Goal: Task Accomplishment & Management: Manage account settings

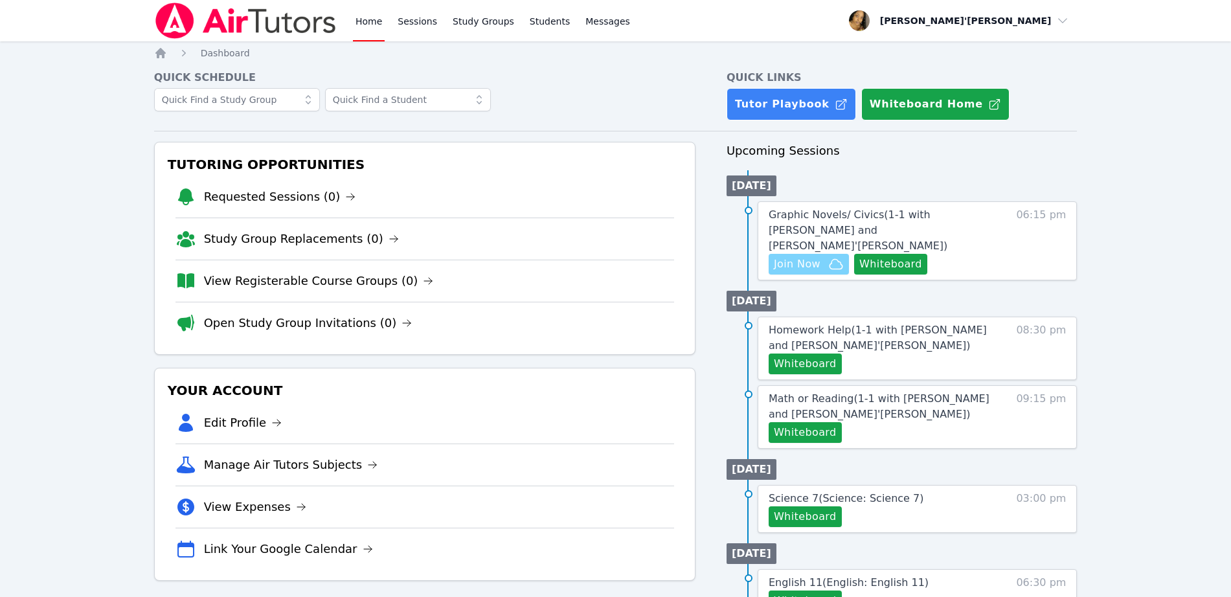
click at [807, 256] on span "Join Now" at bounding box center [797, 264] width 47 height 16
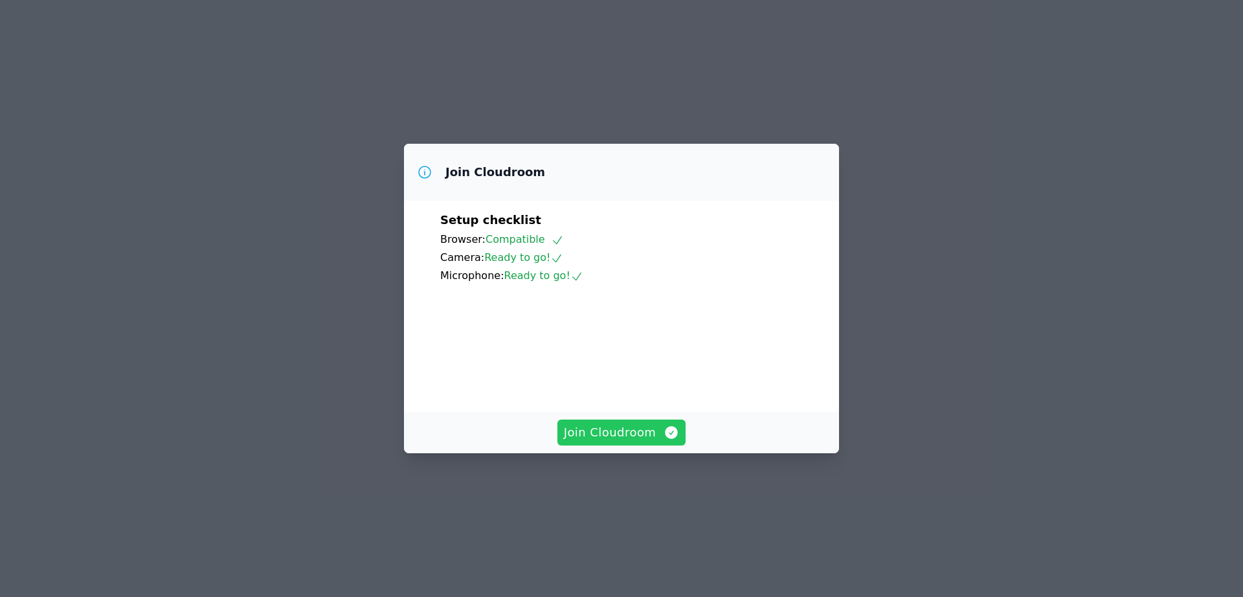
click at [602, 442] on span "Join Cloudroom" at bounding box center [622, 433] width 116 height 18
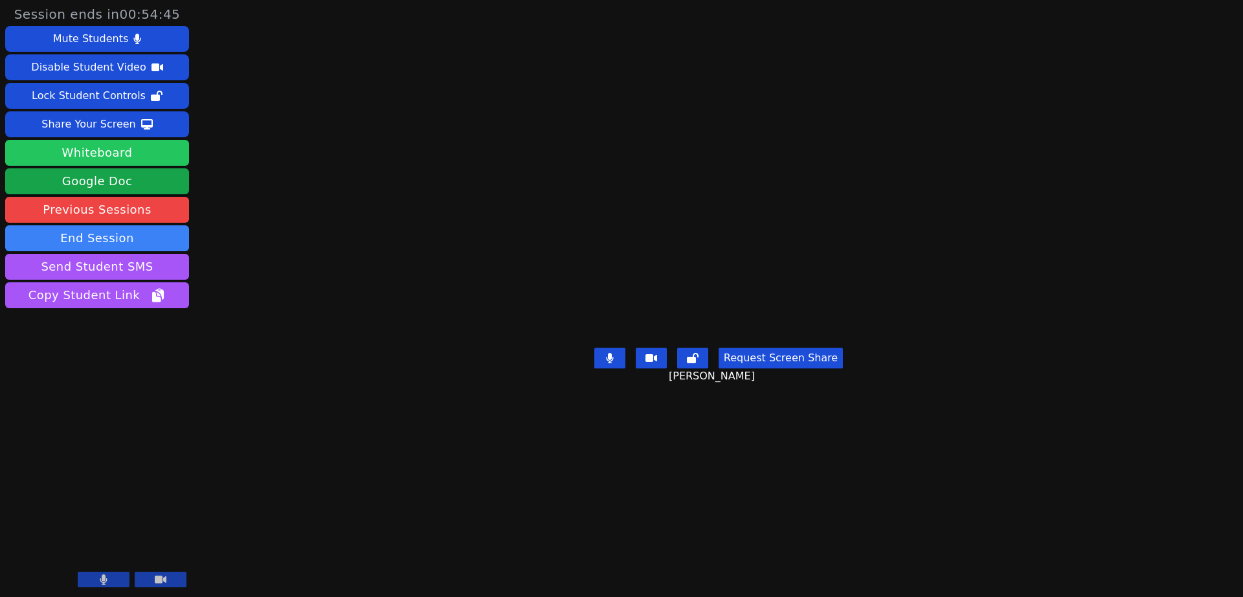
click at [98, 153] on button "Whiteboard" at bounding box center [97, 153] width 184 height 26
click at [725, 47] on main "Jaelah Wilson Request Screen Share Jaelah Wilson" at bounding box center [719, 298] width 516 height 597
click at [1243, 304] on div "Session ends in 00:39:06 Mute Students Disable Student Video Lock Student Contr…" at bounding box center [621, 298] width 1243 height 597
drag, startPoint x: 120, startPoint y: 580, endPoint x: 274, endPoint y: 490, distance: 177.9
click at [274, 490] on div "Session ends in 00:00:55 Mute Students Disable Student Video Lock Student Contr…" at bounding box center [621, 298] width 1243 height 597
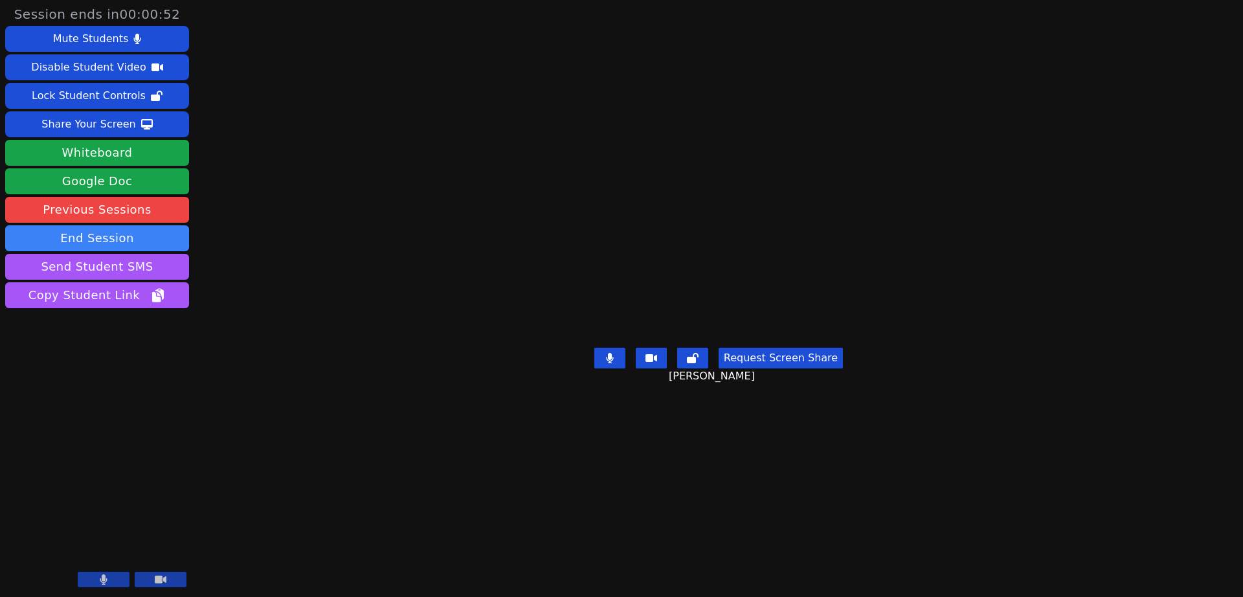
click at [274, 490] on div "Session ends in 00:00:52 Mute Students Disable Student Video Lock Student Contr…" at bounding box center [621, 298] width 1243 height 597
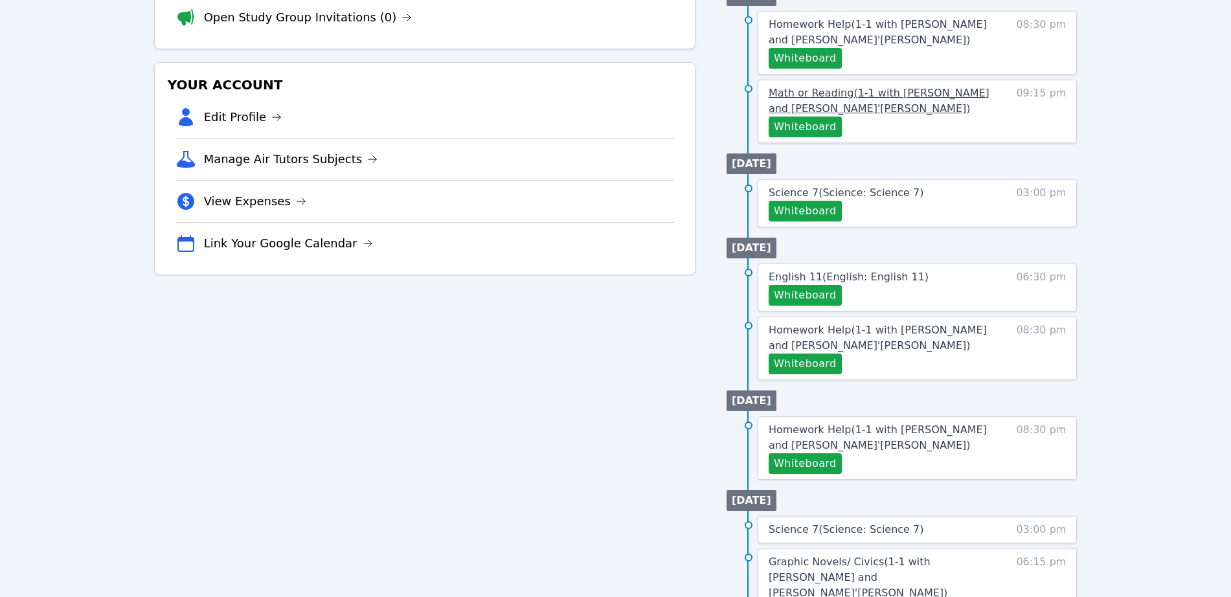
scroll to position [379, 0]
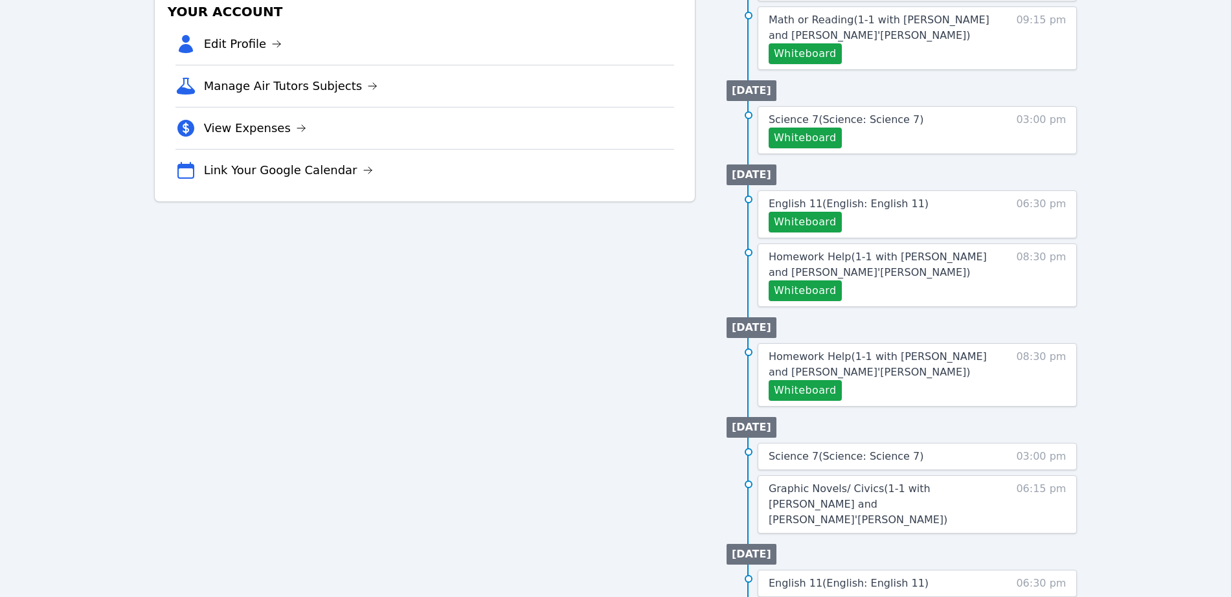
click at [500, 321] on div "Tutoring Opportunities Requested Sessions (0) Study Group Replacements (0) View…" at bounding box center [424, 182] width 541 height 839
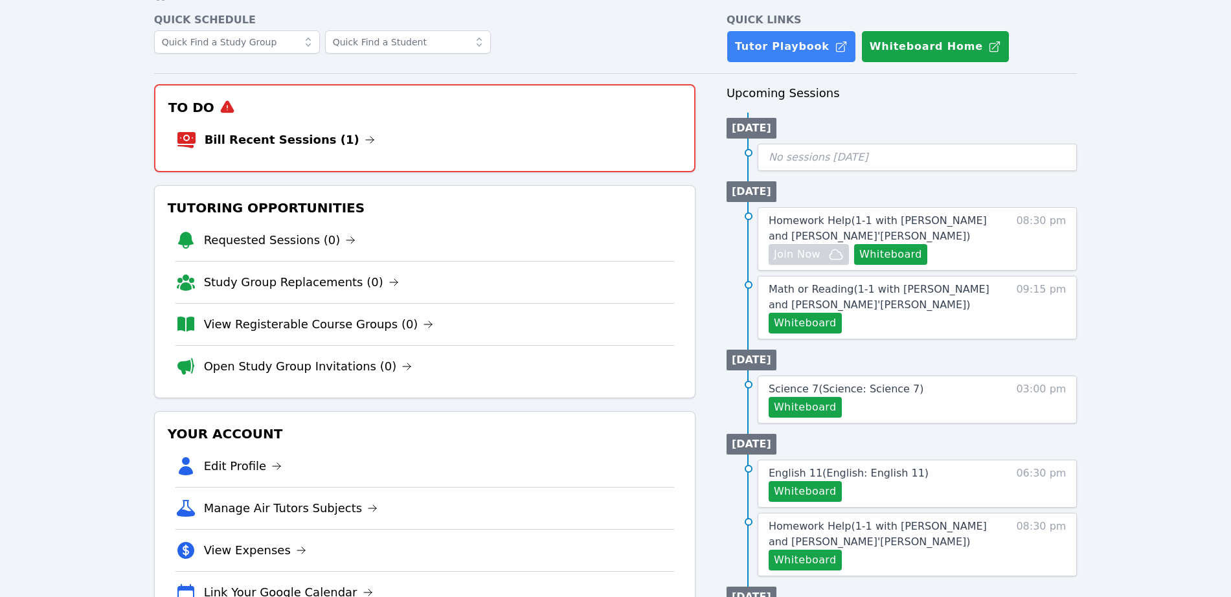
scroll to position [55, 0]
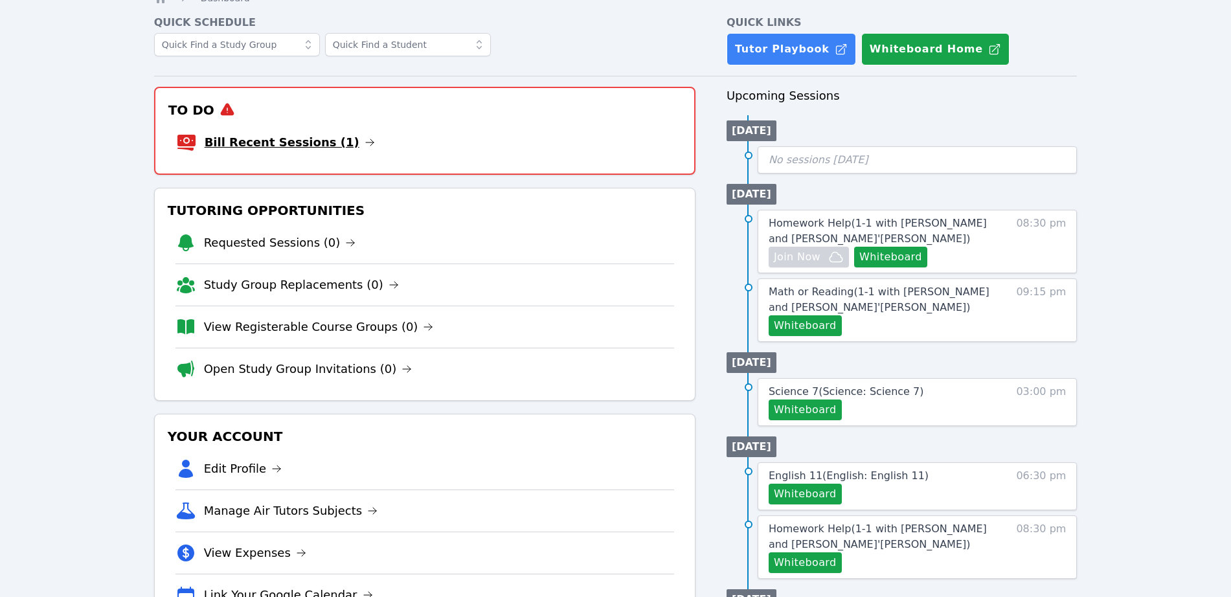
click at [266, 139] on link "Bill Recent Sessions (1)" at bounding box center [290, 142] width 170 height 18
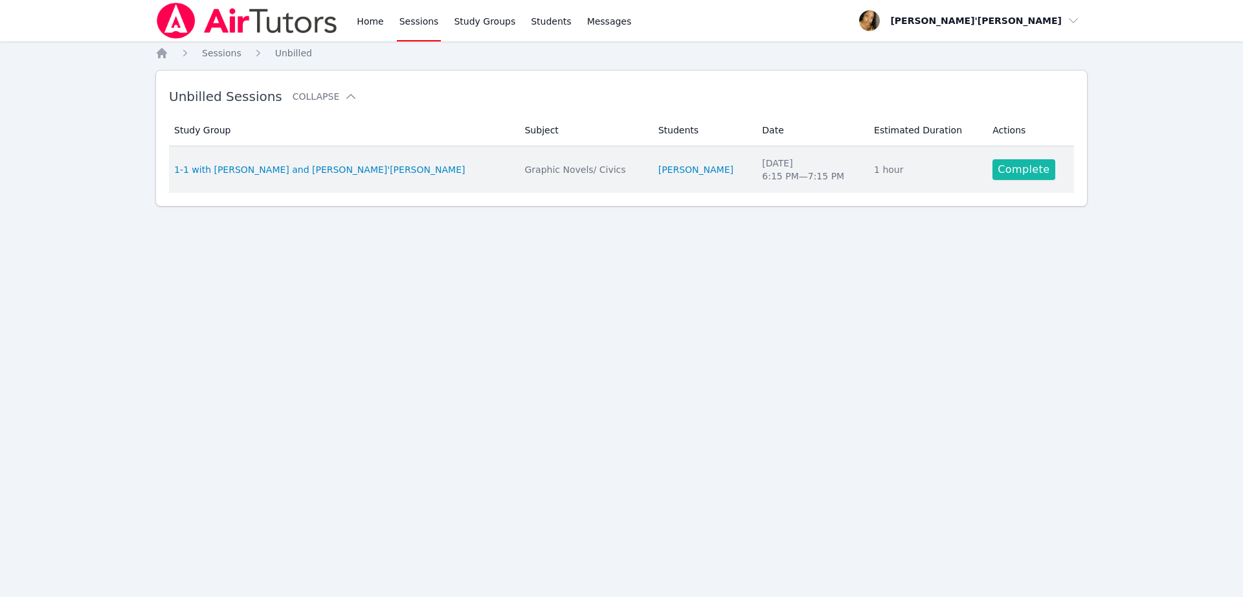
click at [997, 169] on link "Complete" at bounding box center [1024, 169] width 62 height 21
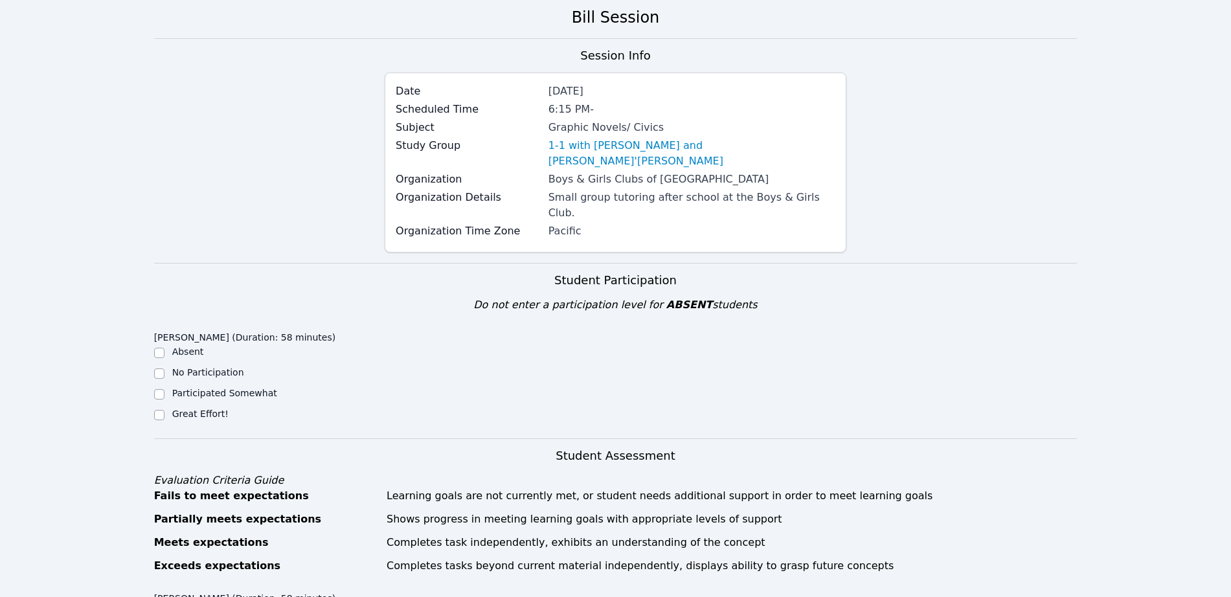
scroll to position [324, 0]
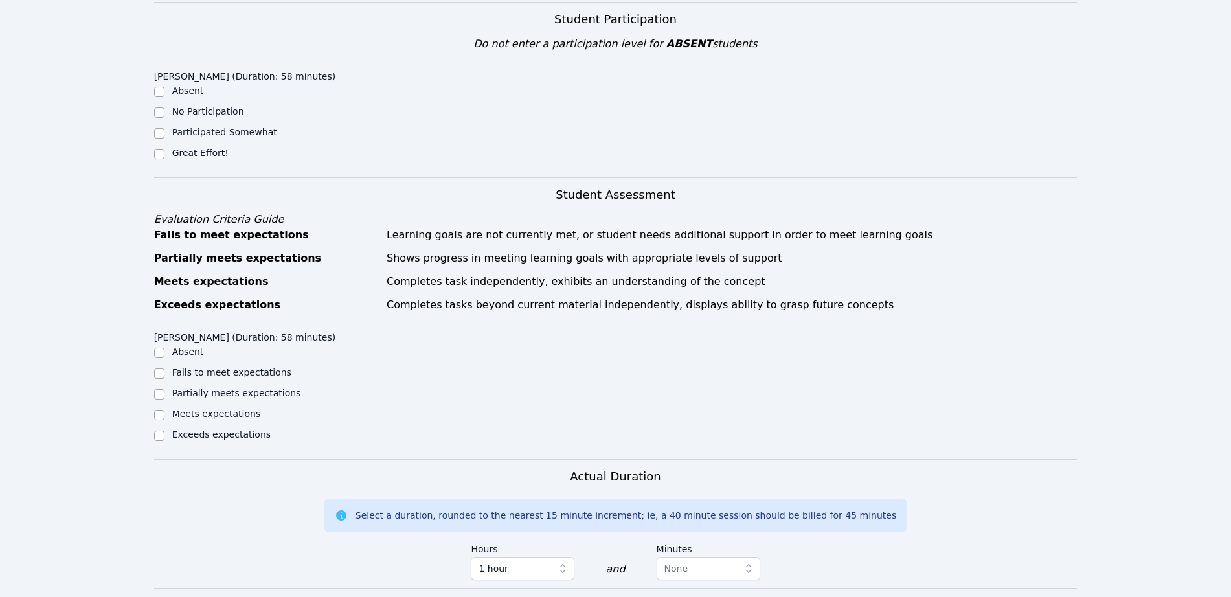
click at [207, 130] on div "[PERSON_NAME] (Duration: 58 minutes) Absent No Participation Participated Somew…" at bounding box center [269, 117] width 231 height 105
click at [202, 148] on label "Great Effort!" at bounding box center [200, 153] width 56 height 10
click at [164, 149] on input "Great Effort!" at bounding box center [159, 154] width 10 height 10
checkbox input "true"
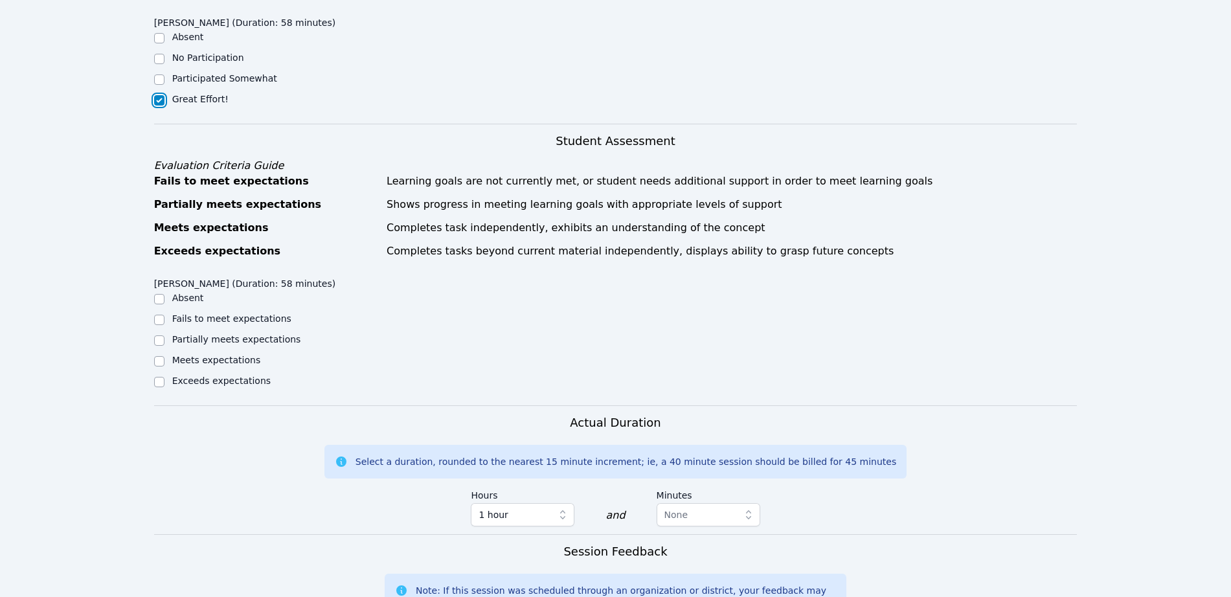
scroll to position [405, 0]
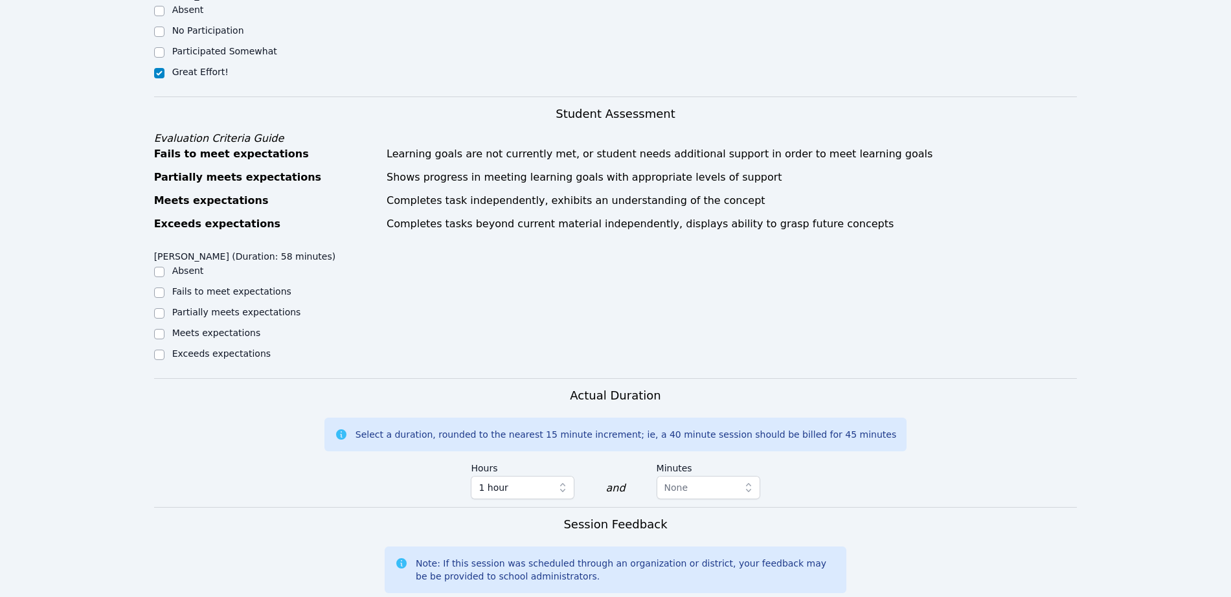
click at [231, 328] on label "Meets expectations" at bounding box center [216, 333] width 89 height 10
click at [164, 329] on input "Meets expectations" at bounding box center [159, 334] width 10 height 10
checkbox input "true"
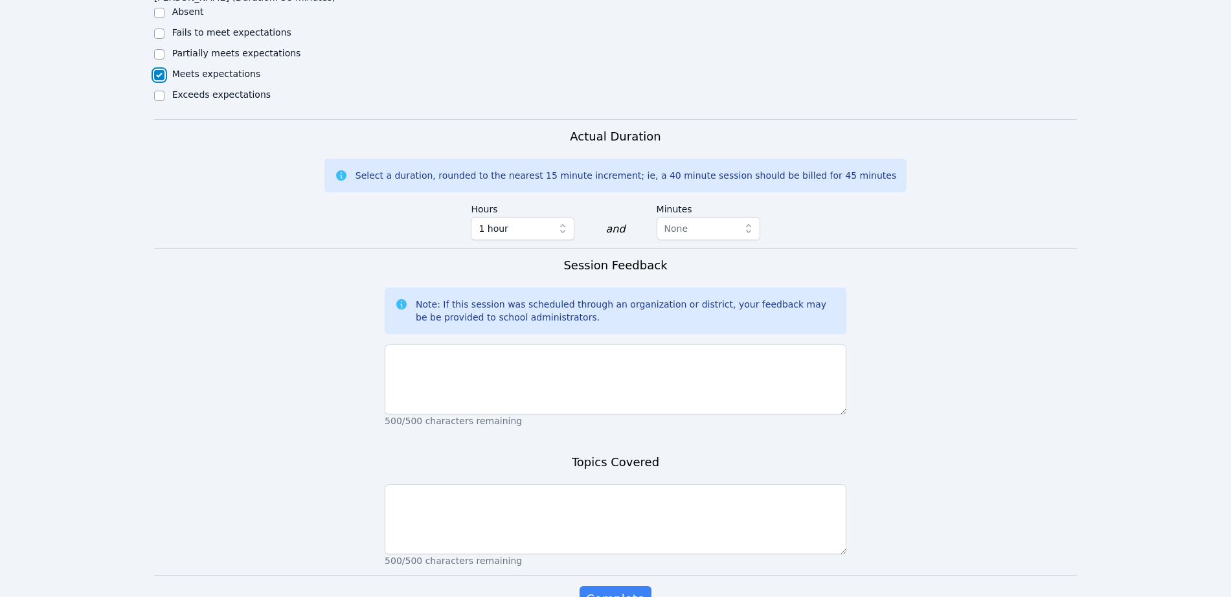
scroll to position [710, 0]
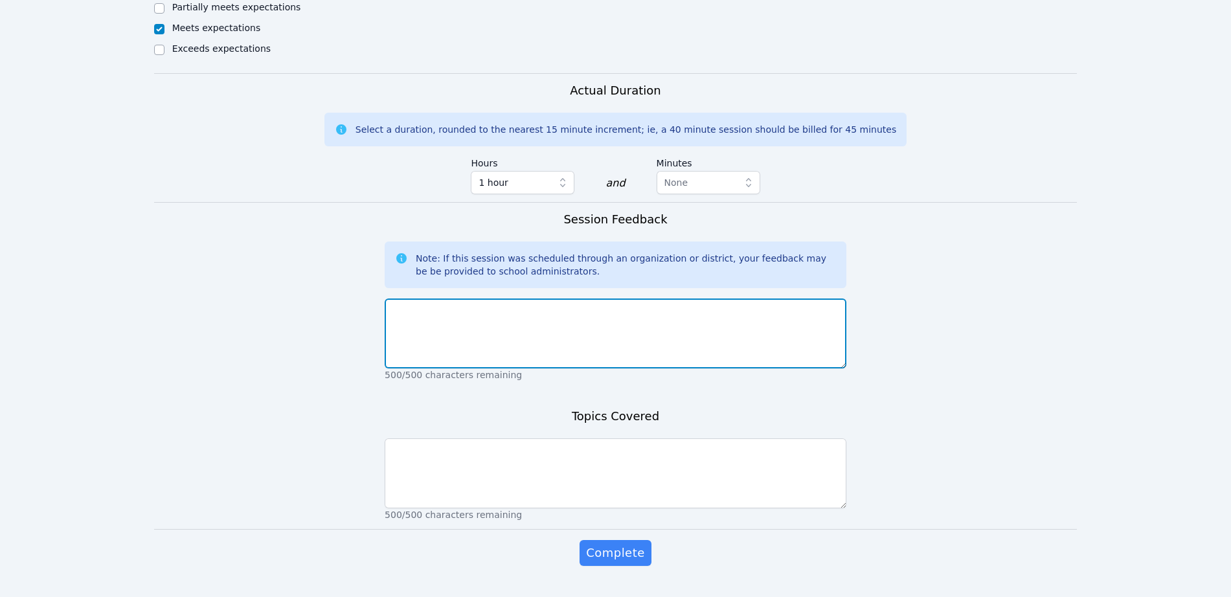
click at [543, 299] on textarea at bounding box center [616, 334] width 462 height 70
type textarea "J"
type textarea "It's nice working [PERSON_NAME] again this year. She did well in our session, a…"
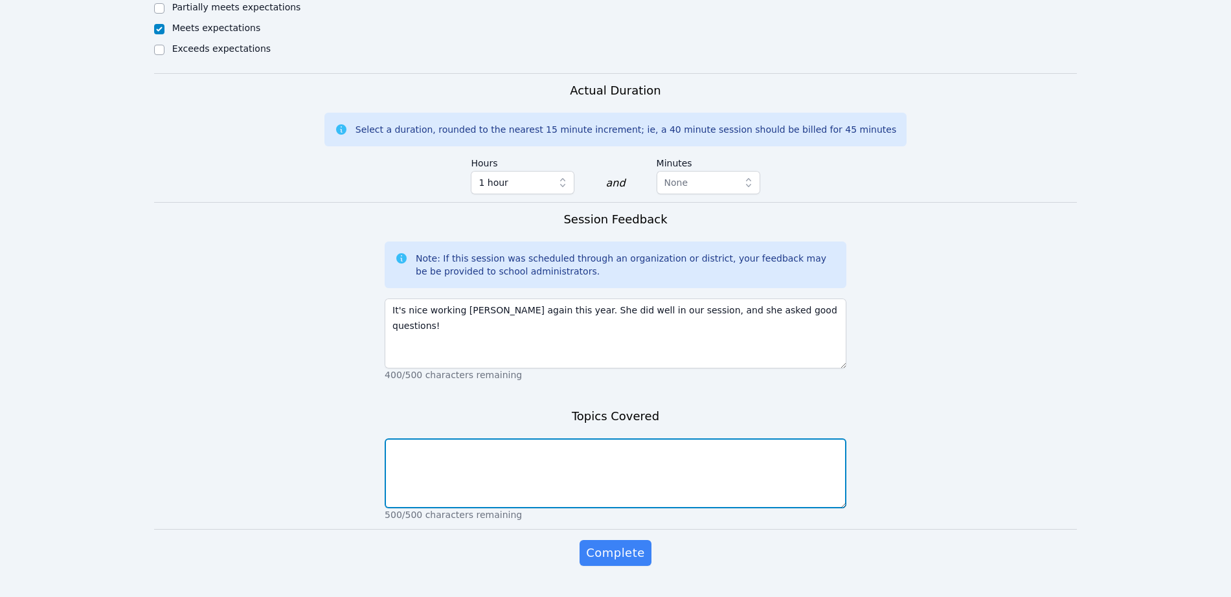
click at [679, 449] on textarea at bounding box center [616, 473] width 462 height 70
type textarea "Graphic novels"
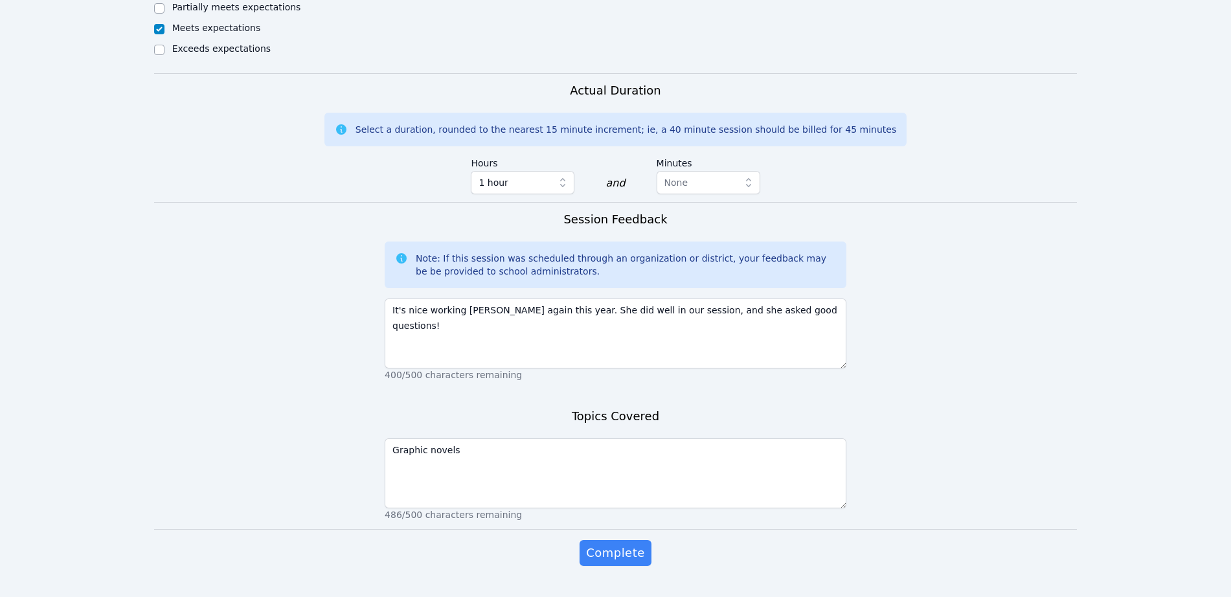
click at [581, 540] on div "Complete" at bounding box center [616, 566] width 462 height 52
click at [600, 544] on span "Complete" at bounding box center [615, 553] width 58 height 18
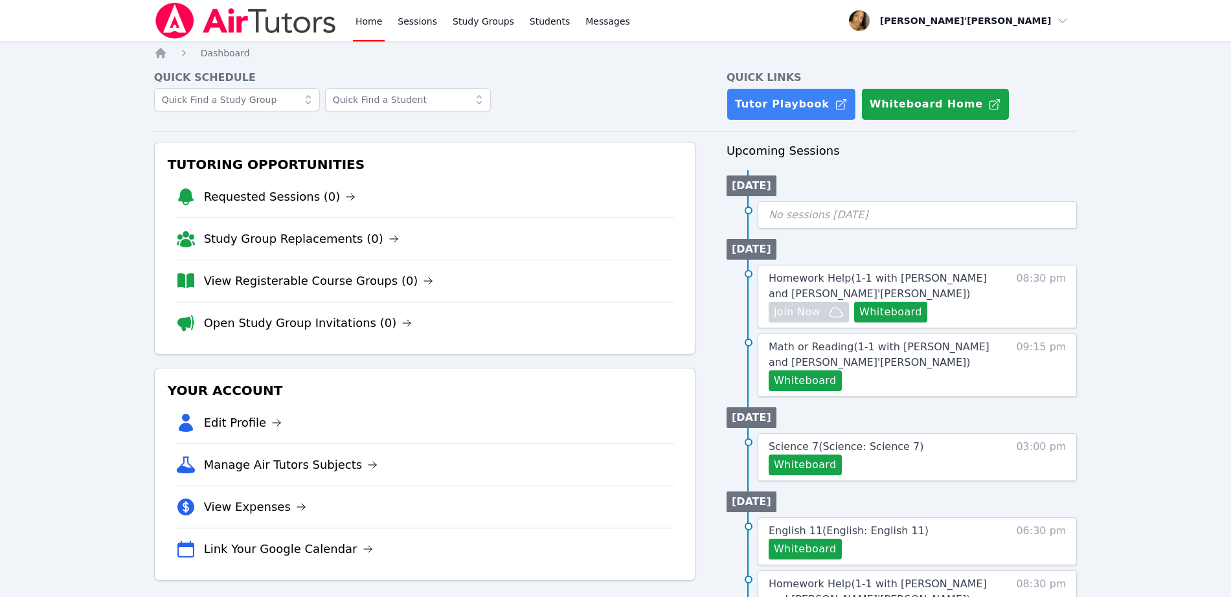
click at [1192, 326] on div "Home Sessions Study Groups Students Messages Open user menu [PERSON_NAME]'[PERS…" at bounding box center [615, 501] width 1231 height 1003
click at [278, 88] on input "text" at bounding box center [237, 99] width 166 height 23
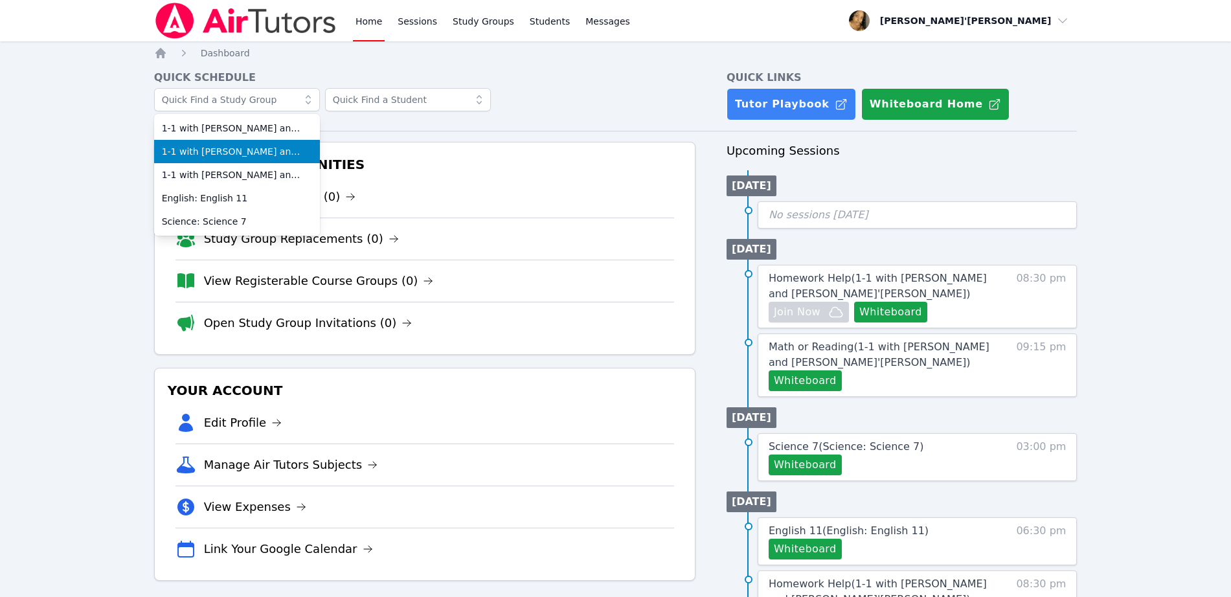
click at [269, 153] on span "1-1 with [PERSON_NAME] and [PERSON_NAME]'[PERSON_NAME]" at bounding box center [237, 151] width 150 height 13
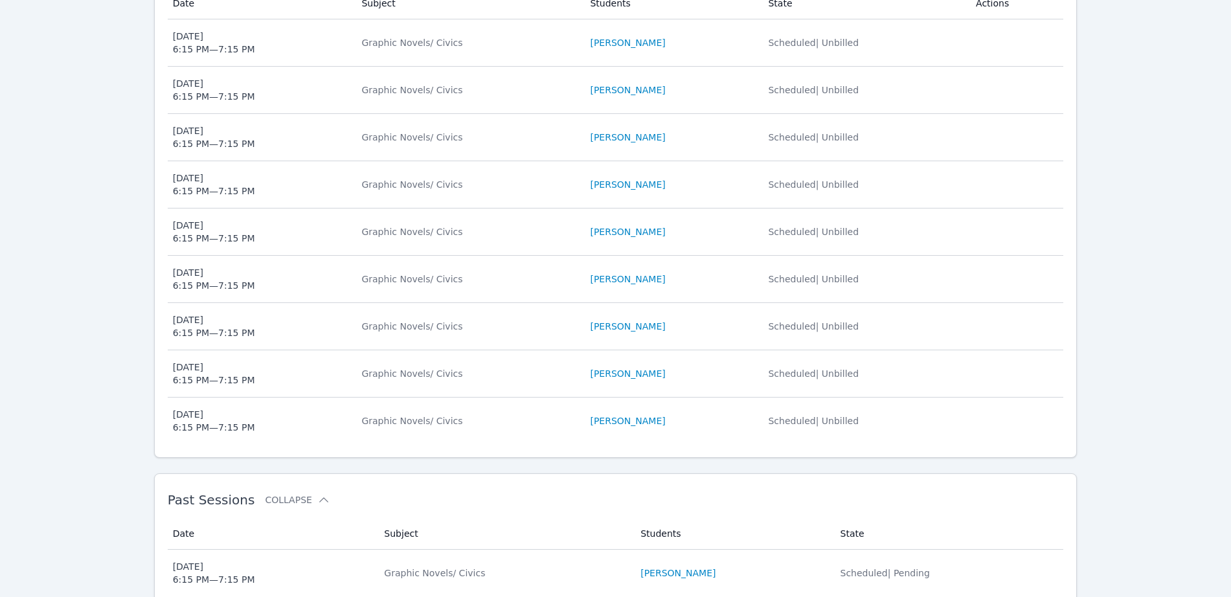
scroll to position [405, 0]
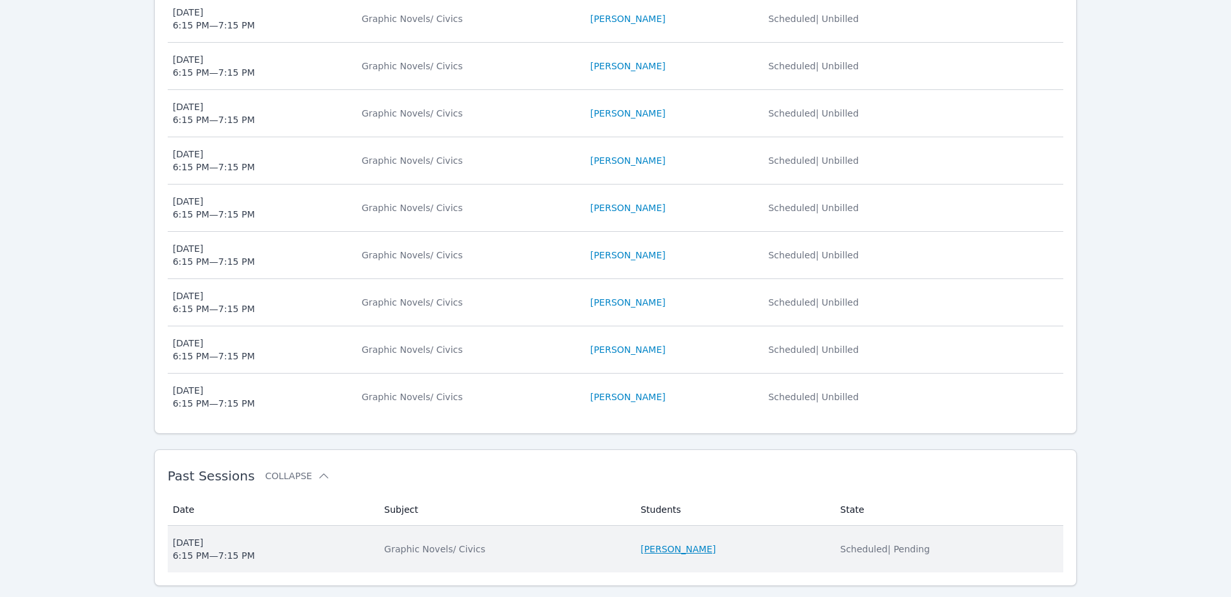
click at [679, 551] on link "[PERSON_NAME]" at bounding box center [677, 549] width 75 height 13
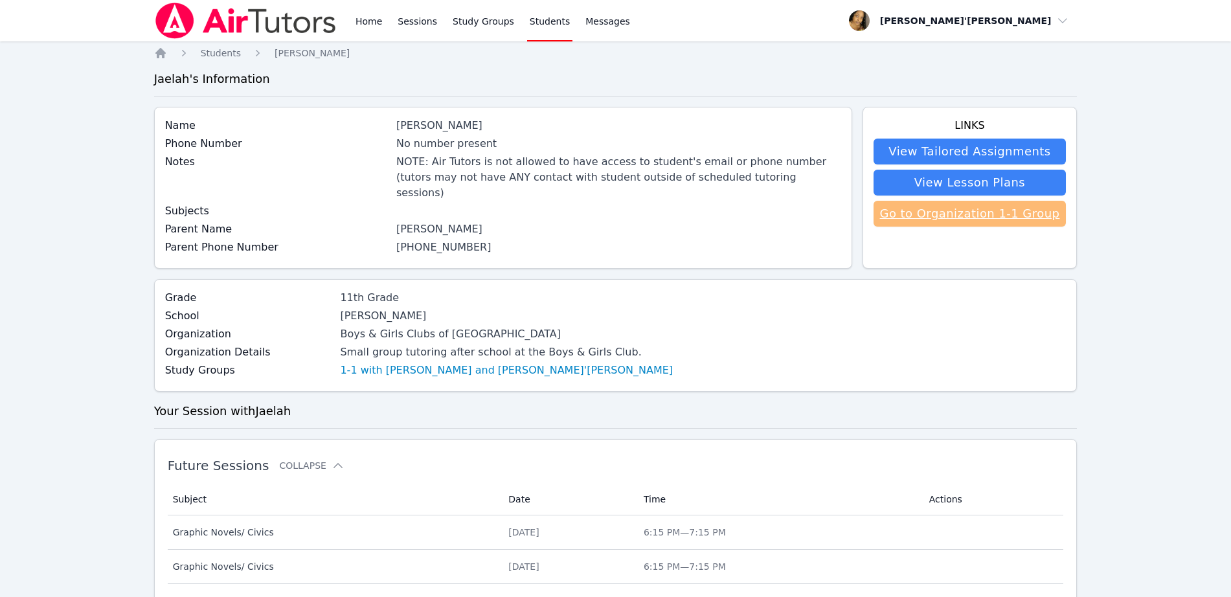
click at [936, 205] on link "Go to Organization 1-1 Group" at bounding box center [970, 214] width 193 height 26
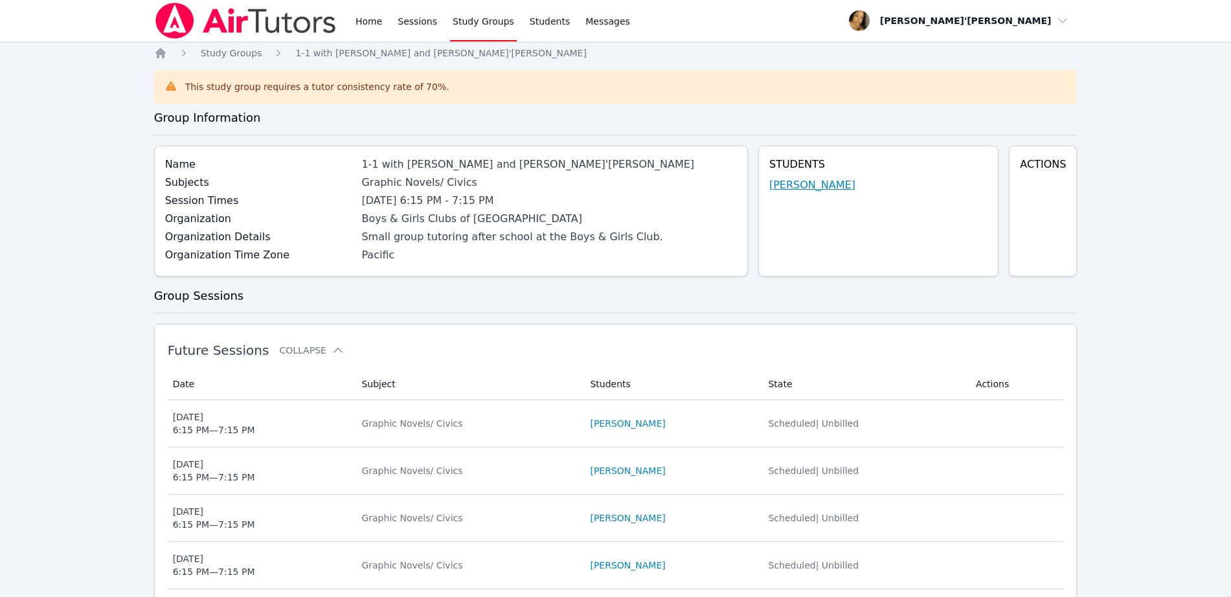
click at [826, 183] on link "[PERSON_NAME]" at bounding box center [812, 185] width 86 height 16
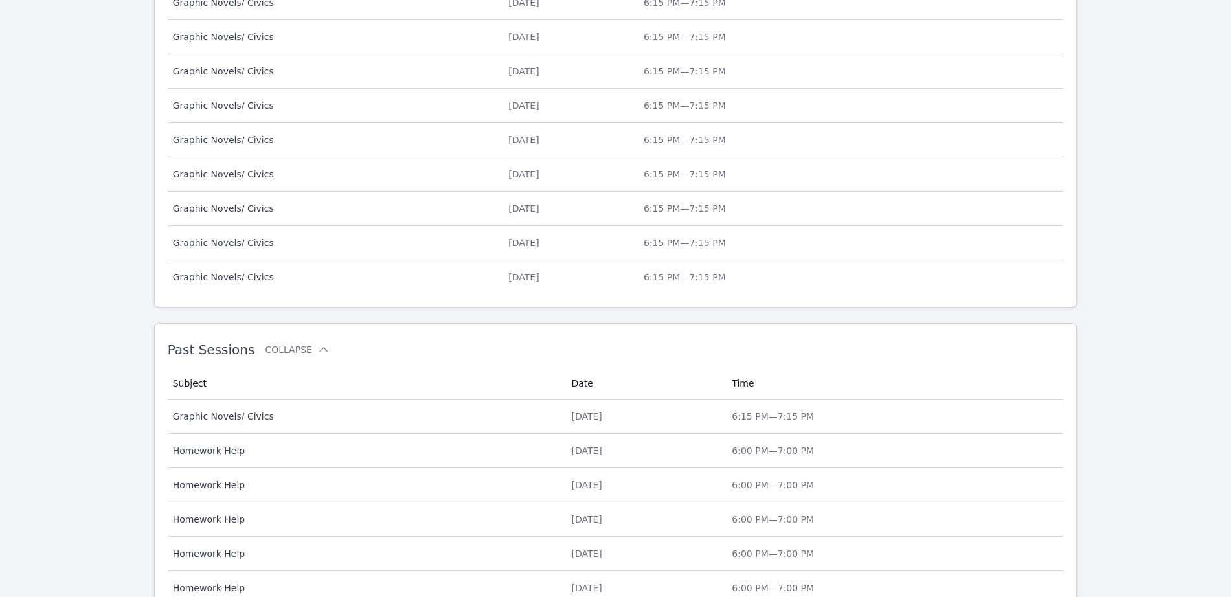
scroll to position [739, 0]
